Goal: Task Accomplishment & Management: Manage account settings

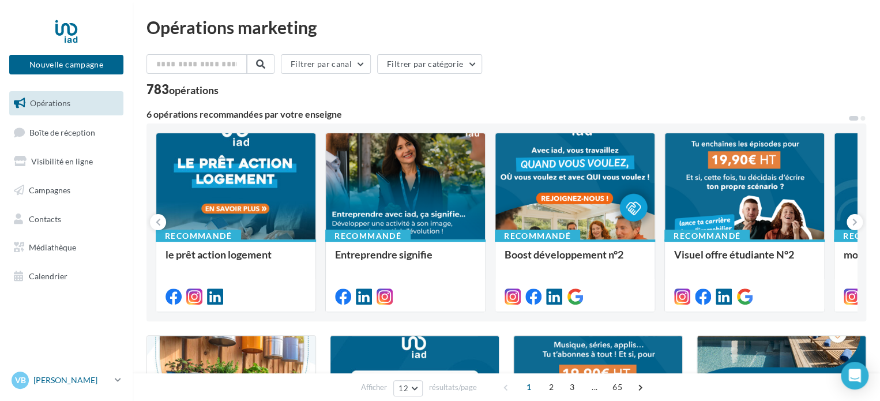
click at [61, 378] on p "[PERSON_NAME]" at bounding box center [71, 380] width 77 height 12
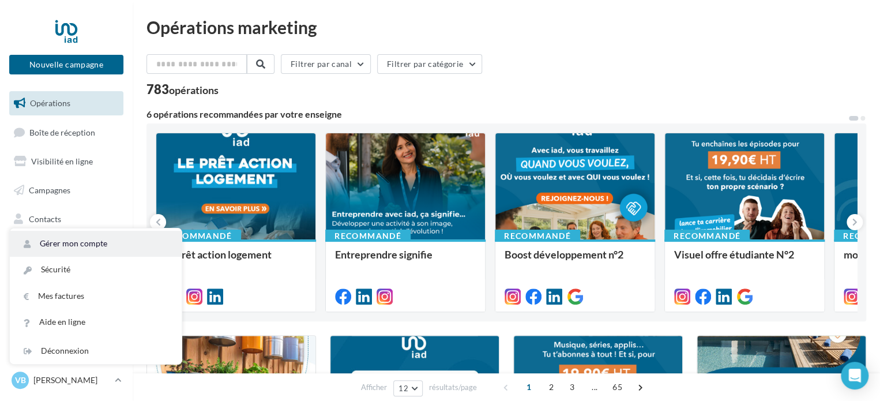
click at [58, 238] on link "Gérer mon compte" at bounding box center [96, 244] width 172 height 26
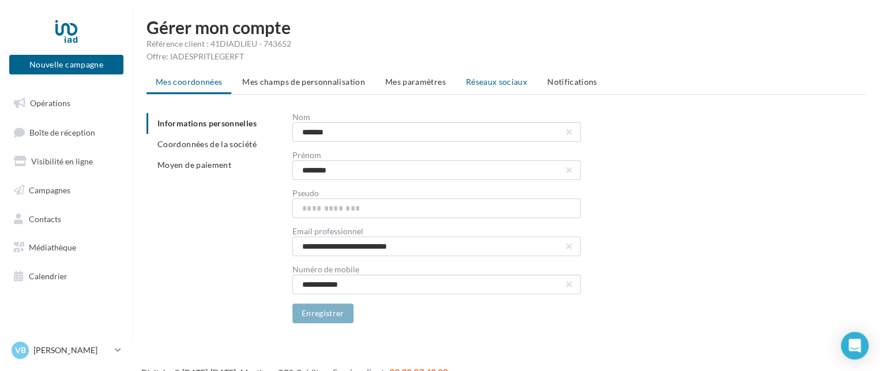
click at [467, 76] on li "Réseaux sociaux" at bounding box center [497, 82] width 80 height 21
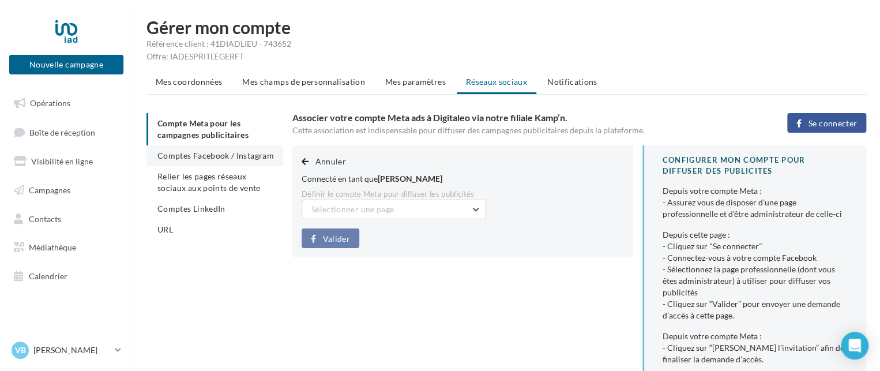
click at [173, 153] on span "Comptes Facebook / Instagram" at bounding box center [215, 156] width 117 height 10
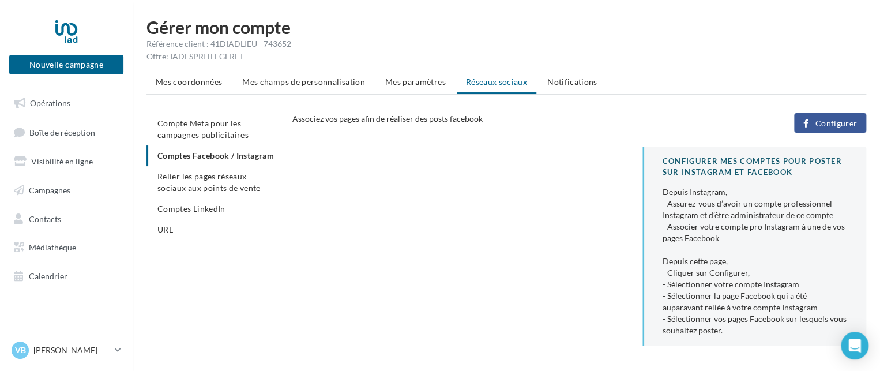
click at [842, 124] on span "Configurer" at bounding box center [836, 123] width 42 height 9
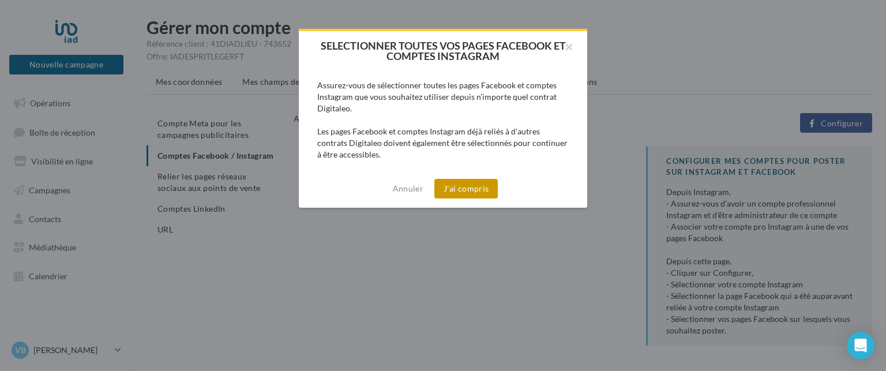
click at [456, 189] on button "J'ai compris" at bounding box center [465, 189] width 63 height 20
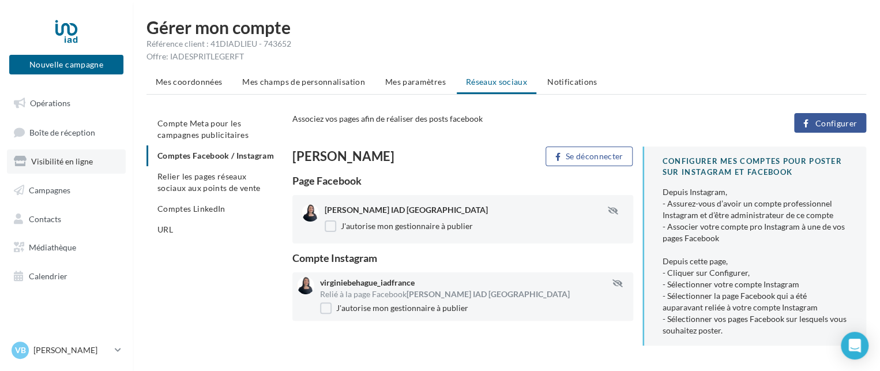
click at [74, 162] on span "Visibilité en ligne" at bounding box center [62, 161] width 62 height 10
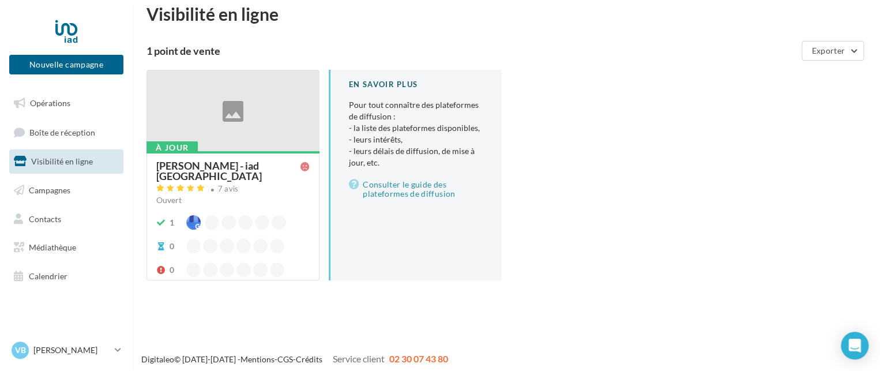
scroll to position [18, 0]
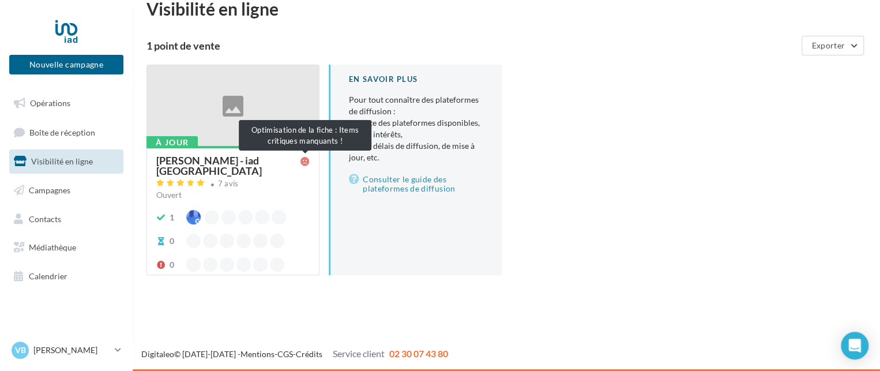
click at [305, 163] on icon at bounding box center [305, 161] width 9 height 9
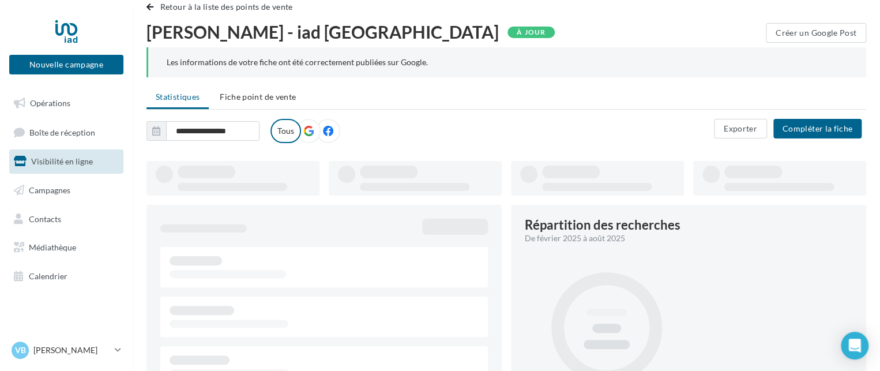
type input "**********"
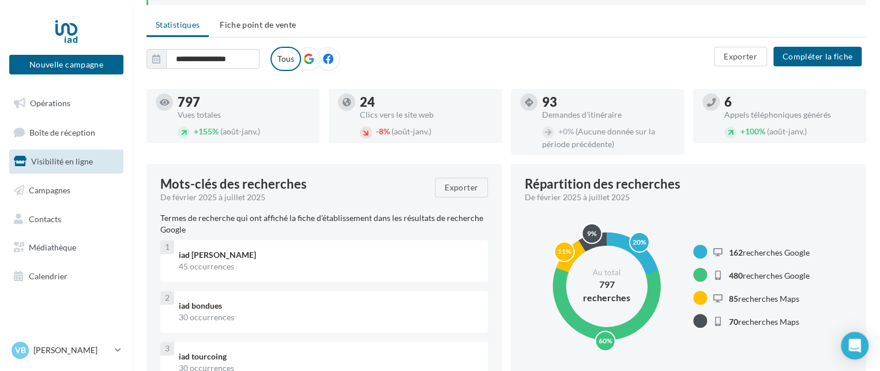
scroll to position [18, 0]
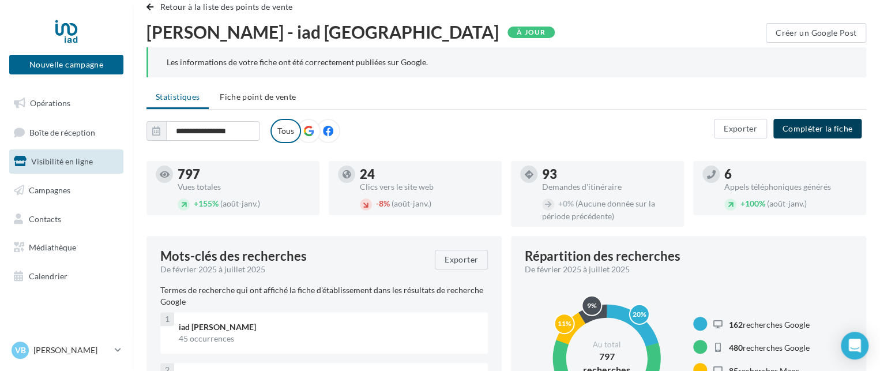
click at [819, 131] on button "Compléter la fiche" at bounding box center [818, 129] width 88 height 20
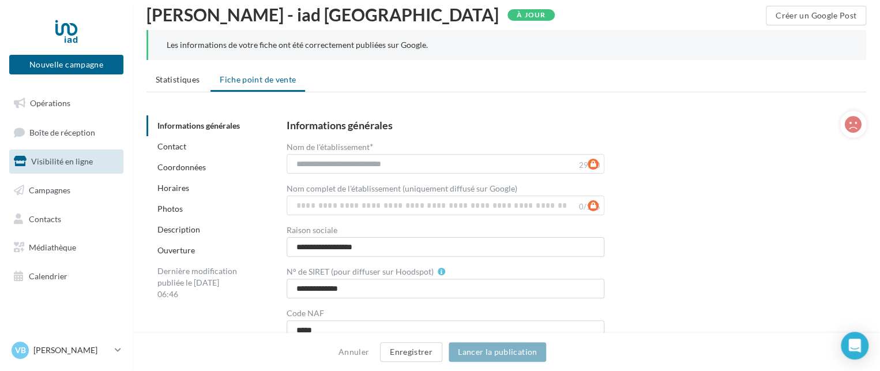
scroll to position [18, 0]
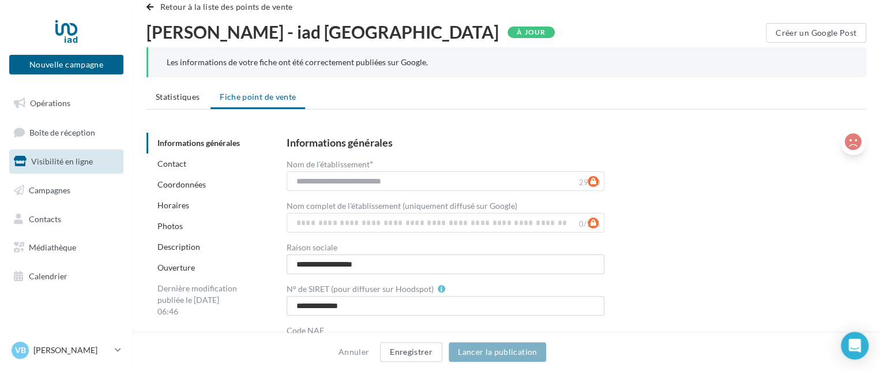
click at [854, 141] on icon at bounding box center [853, 141] width 17 height 17
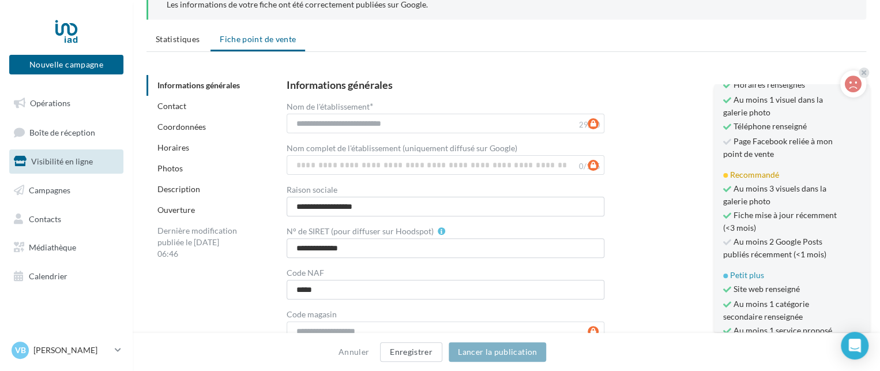
scroll to position [122, 0]
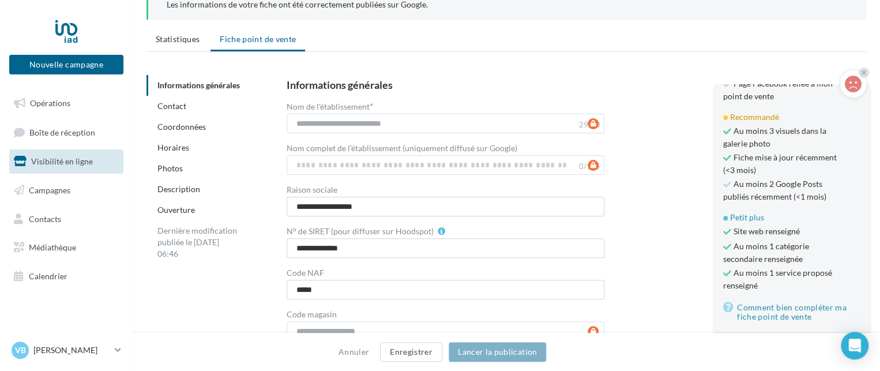
click at [661, 127] on div "**********" at bounding box center [567, 231] width 561 height 303
click at [88, 350] on p "[PERSON_NAME]" at bounding box center [71, 350] width 77 height 12
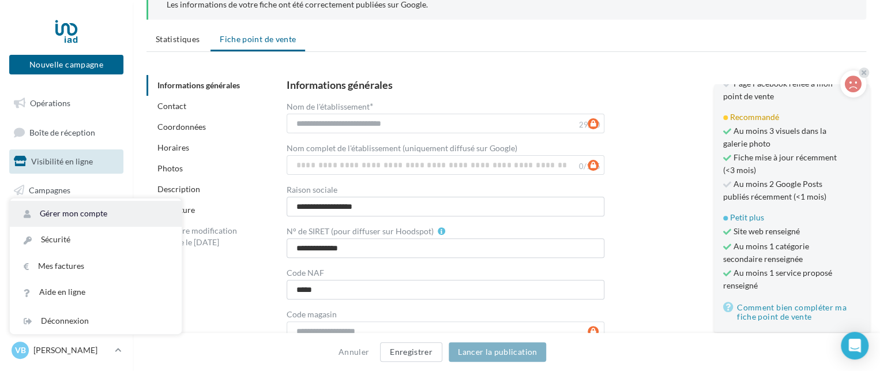
click at [66, 211] on link "Gérer mon compte" at bounding box center [96, 214] width 172 height 26
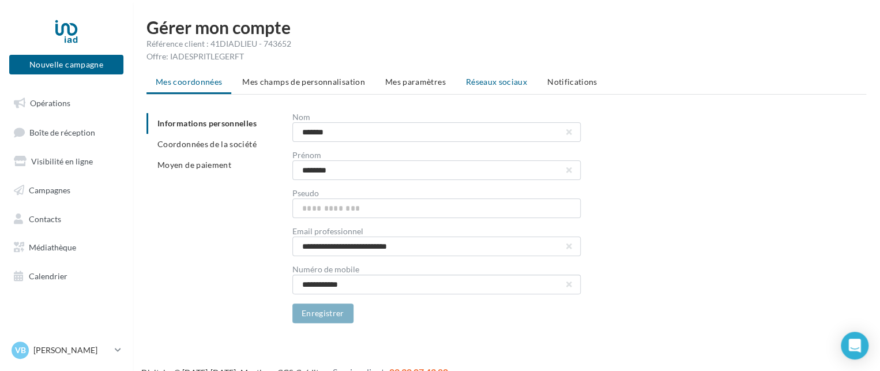
click at [473, 81] on span "Réseaux sociaux" at bounding box center [496, 82] width 61 height 10
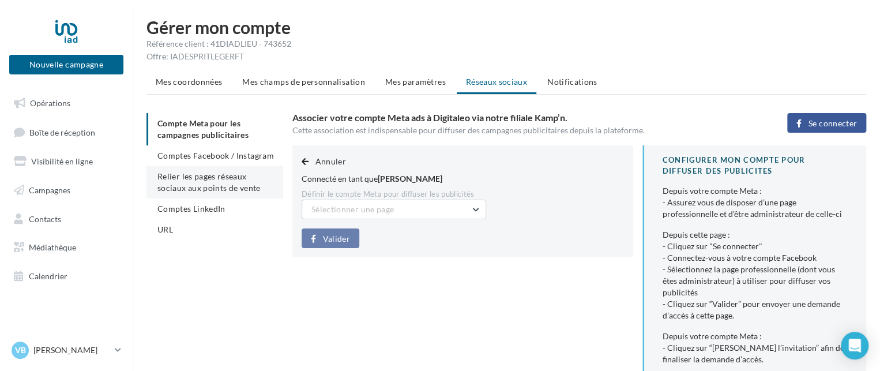
click at [194, 178] on span "Relier les pages réseaux sociaux aux points de vente" at bounding box center [208, 181] width 103 height 21
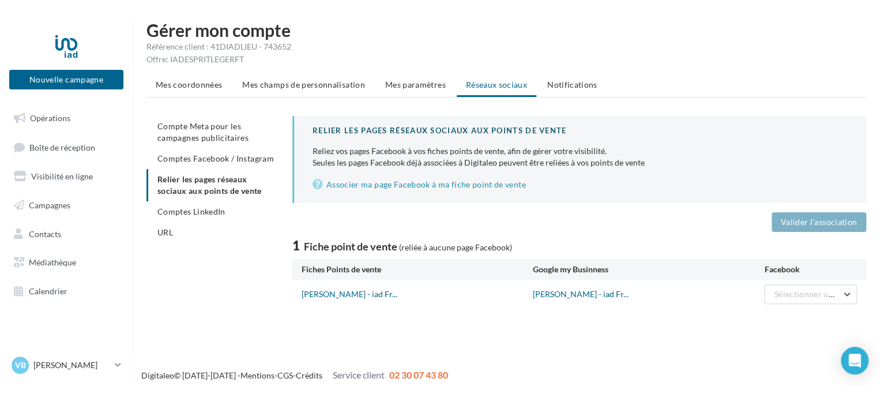
scroll to position [18, 0]
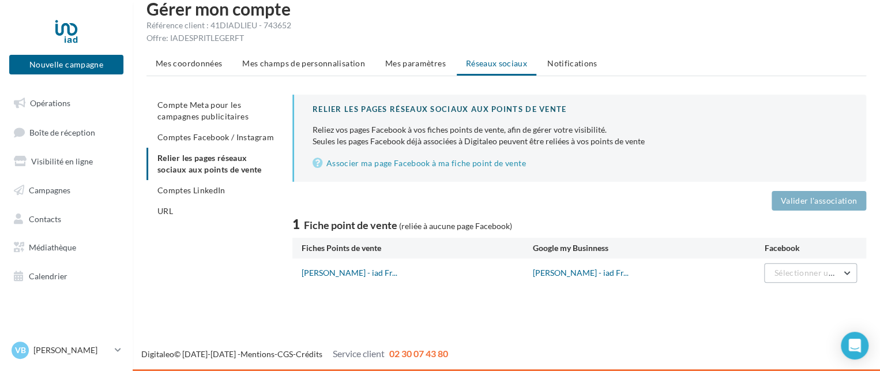
click at [847, 269] on button "Sélectionner une page" at bounding box center [810, 273] width 93 height 20
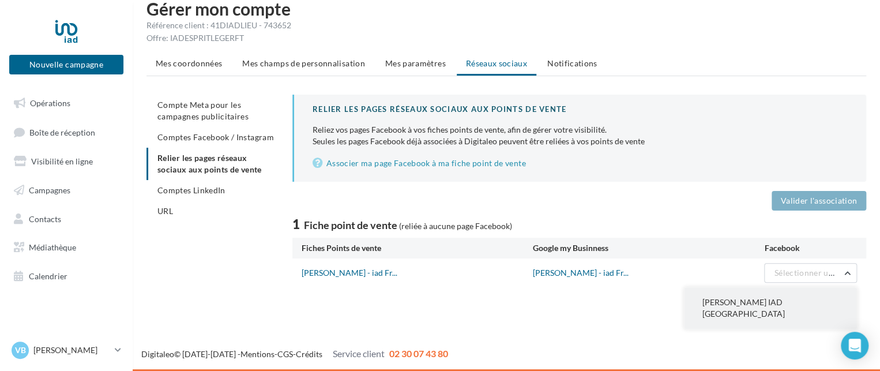
click at [746, 303] on span "[PERSON_NAME] IAD [GEOGRAPHIC_DATA]" at bounding box center [744, 307] width 82 height 21
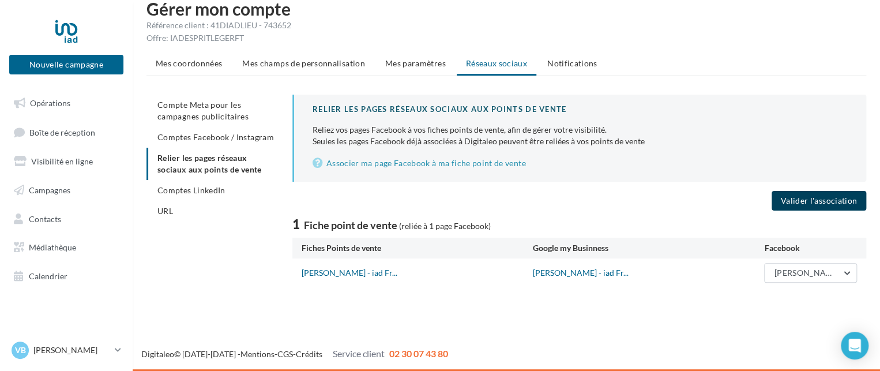
click at [815, 199] on button "Valider l'association" at bounding box center [819, 201] width 95 height 20
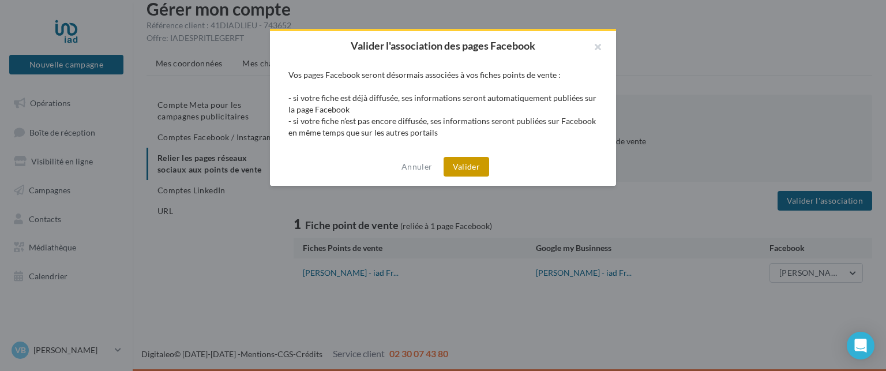
click at [470, 167] on button "Valider" at bounding box center [467, 167] width 46 height 20
